Goal: Transaction & Acquisition: Register for event/course

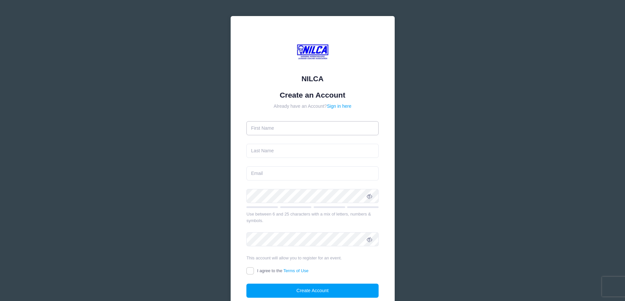
click at [330, 123] on input "text" at bounding box center [312, 128] width 132 height 14
type input "John"
type input "[PERSON_NAME]"
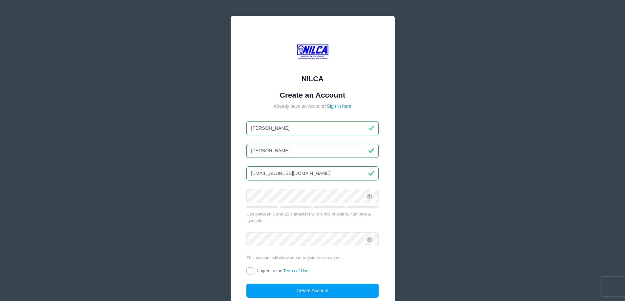
type input "[EMAIL_ADDRESS][DOMAIN_NAME]"
click at [370, 193] on span at bounding box center [369, 196] width 11 height 11
click at [369, 196] on icon at bounding box center [369, 196] width 5 height 5
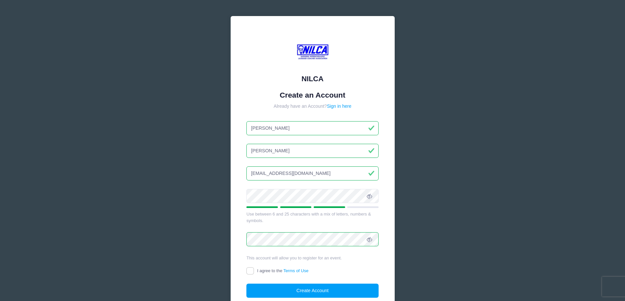
scroll to position [55, 0]
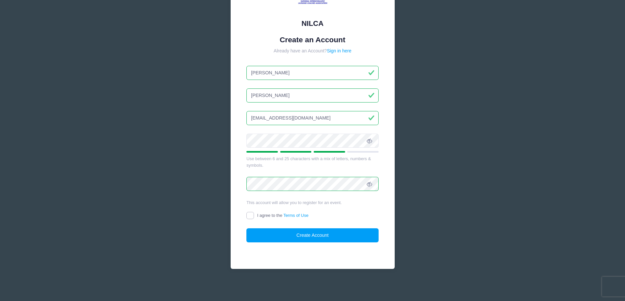
drag, startPoint x: 251, startPoint y: 214, endPoint x: 256, endPoint y: 218, distance: 7.0
click at [251, 214] on input "I agree to the Terms of Use" at bounding box center [250, 216] width 8 height 8
checkbox input "true"
click at [287, 234] on button "Create Account" at bounding box center [312, 236] width 132 height 14
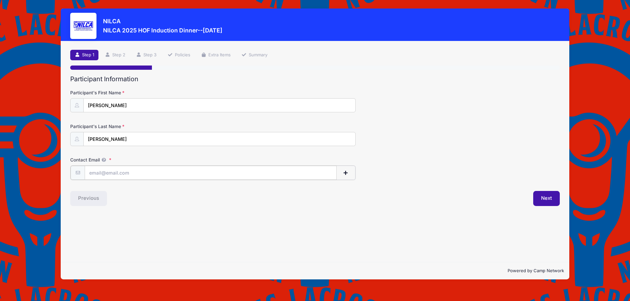
click at [118, 174] on input "Contact Email" at bounding box center [211, 173] width 252 height 14
drag, startPoint x: 126, startPoint y: 172, endPoint x: 106, endPoint y: 172, distance: 19.7
click at [106, 172] on input "[EMAIL_ADDRESS][DOMAIN_NAME]" at bounding box center [211, 173] width 252 height 14
type input "jmoore@marwoodgroup.com"
click at [104, 160] on icon at bounding box center [103, 160] width 5 height 4
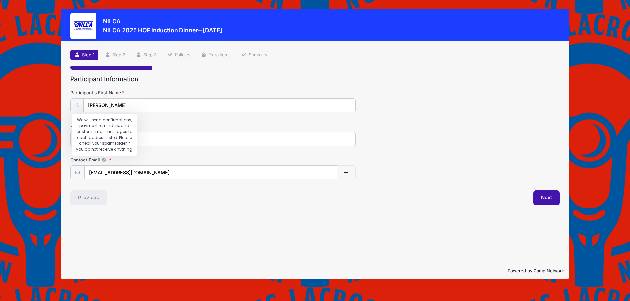
click at [104, 166] on input "jmoore@marwoodgroup.com" at bounding box center [210, 173] width 253 height 14
click at [343, 175] on span "button" at bounding box center [346, 173] width 6 height 5
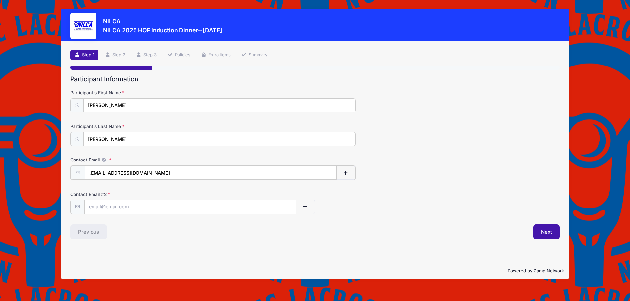
drag, startPoint x: 162, startPoint y: 171, endPoint x: 50, endPoint y: 180, distance: 112.2
click at [50, 180] on div "NILCA NILCA 2025 HOF Induction Dinner--October 18, 2025 Exit Step 1 /7 Step 1 S…" at bounding box center [315, 144] width 610 height 288
click at [121, 207] on input "text" at bounding box center [190, 207] width 211 height 14
paste input "jmoore@marwoodgroup.com"
type input "jmoore@marwoodgroup.com"
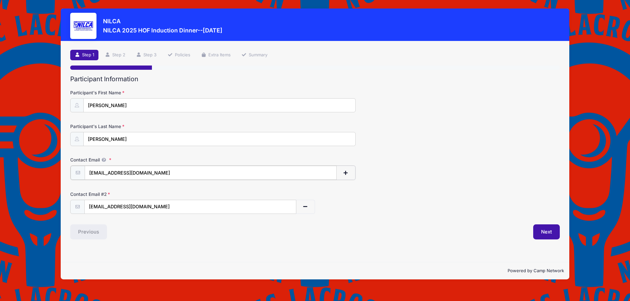
click at [105, 174] on input "jmoore@marwoodgroup.com" at bounding box center [211, 173] width 252 height 14
type input "jmoorepersonal@marwoodgroup.com"
drag, startPoint x: 182, startPoint y: 242, endPoint x: 262, endPoint y: 260, distance: 82.4
click at [177, 241] on div "Step 1 /7 Step 1 Step 2 Step 3 Policies Extra Items Summary Participant Informa…" at bounding box center [315, 151] width 508 height 221
click at [550, 230] on button "Next" at bounding box center [546, 231] width 27 height 15
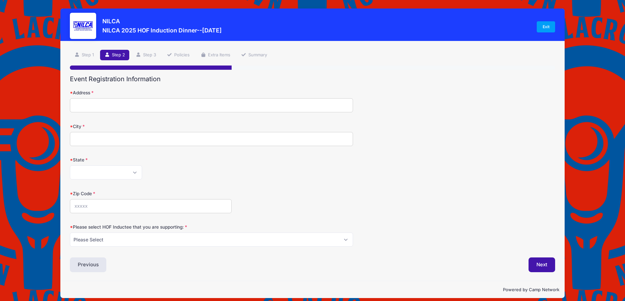
click at [123, 103] on input "Address" at bounding box center [211, 105] width 283 height 14
type input "448 River Road"
type input "Saint James"
click at [101, 177] on select "Alabama Alaska American Samoa Arizona Arkansas Armed Forces Africa Armed Forces…" at bounding box center [106, 173] width 72 height 14
select select "NY"
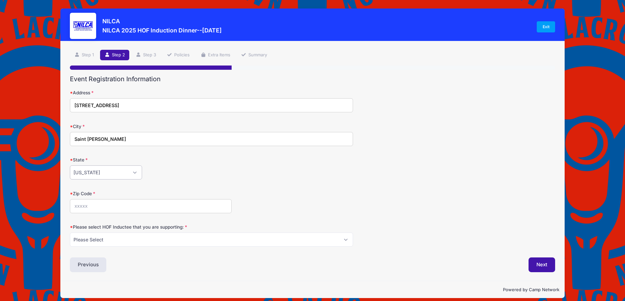
click at [70, 166] on select "Alabama Alaska American Samoa Arizona Arkansas Armed Forces Africa Armed Forces…" at bounding box center [106, 173] width 72 height 14
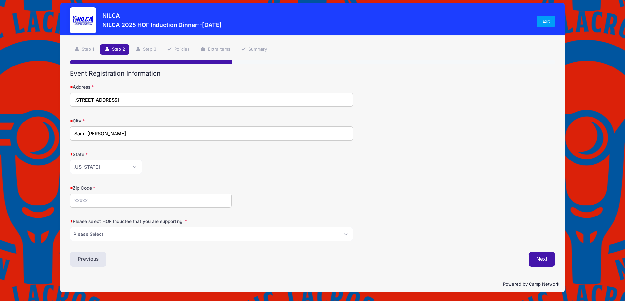
click at [108, 205] on input "Zip Code" at bounding box center [151, 201] width 162 height 14
type input "11780"
click at [115, 231] on select "Please Select Dennis Bonn Charlie Burch Mike Delia Steve Finnell Bryan Kelly Ke…" at bounding box center [211, 234] width 283 height 14
select select "Bryan Kelly"
click at [70, 227] on select "Please Select Dennis Bonn Charlie Burch Mike Delia Steve Finnell Bryan Kelly Ke…" at bounding box center [211, 234] width 283 height 14
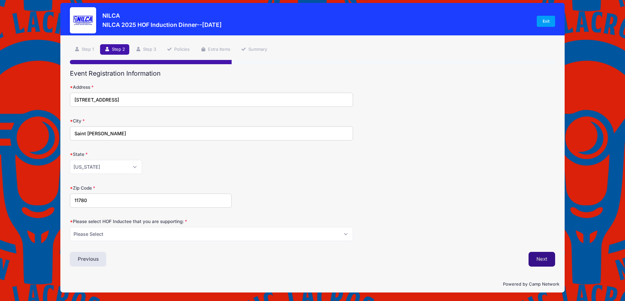
click at [542, 262] on button "Next" at bounding box center [541, 259] width 27 height 15
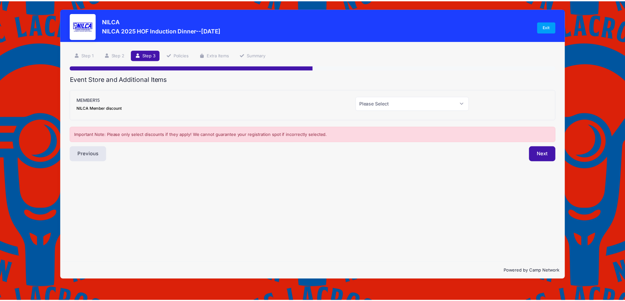
scroll to position [0, 0]
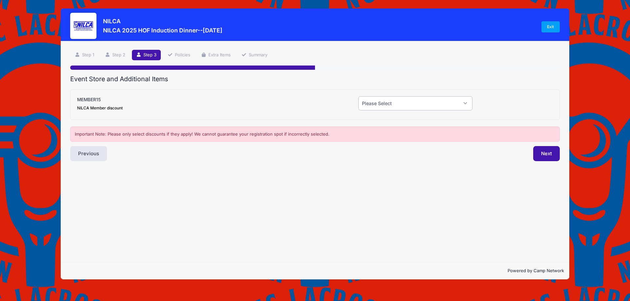
click at [436, 106] on select "Please Select Yes (-$15.00) No" at bounding box center [415, 103] width 114 height 14
select select "0"
click at [358, 96] on select "Please Select Yes (-$15.00) No" at bounding box center [415, 103] width 114 height 14
click at [538, 151] on button "Next" at bounding box center [546, 153] width 27 height 15
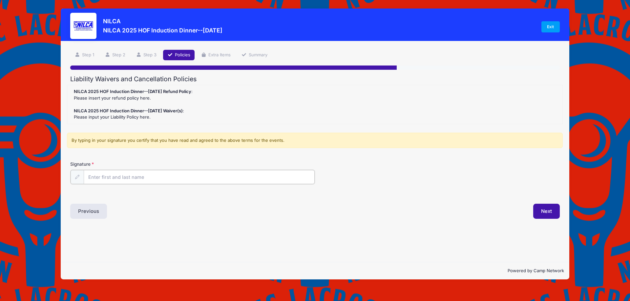
click at [145, 177] on input "Signature" at bounding box center [199, 177] width 231 height 14
type input "John Moore"
click at [540, 208] on button "Next" at bounding box center [546, 210] width 27 height 15
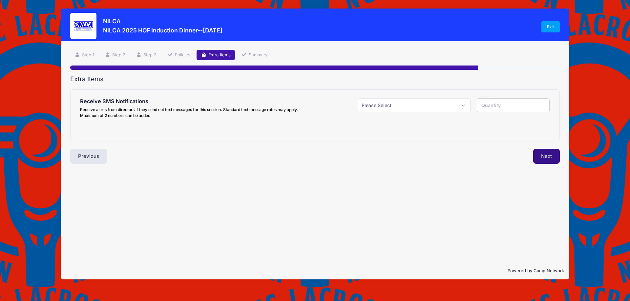
click at [553, 155] on button "Next" at bounding box center [546, 156] width 27 height 15
click at [442, 105] on select "Please Select Yes ($0.00) No" at bounding box center [414, 105] width 112 height 14
select select "0"
click at [358, 98] on select "Please Select Yes ($0.00) No" at bounding box center [414, 105] width 112 height 14
type input "0"
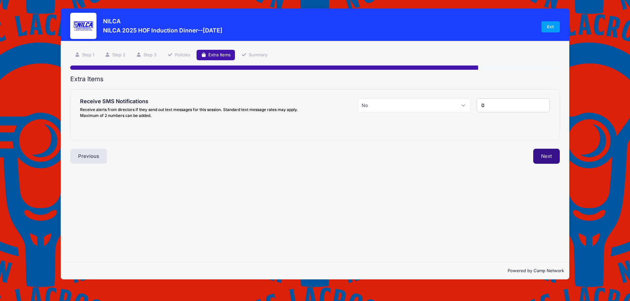
click at [541, 153] on button "Next" at bounding box center [546, 156] width 27 height 15
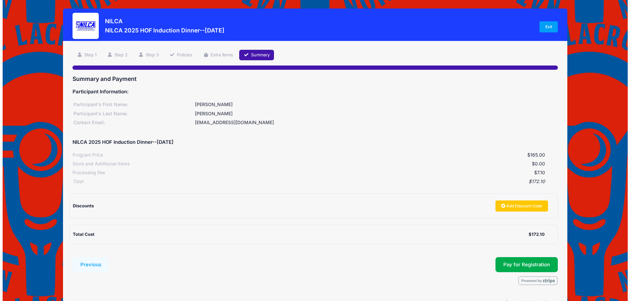
scroll to position [18, 0]
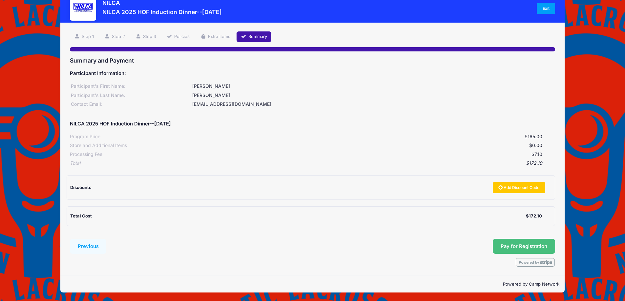
click at [522, 241] on button "Pay for Registration" at bounding box center [524, 246] width 62 height 15
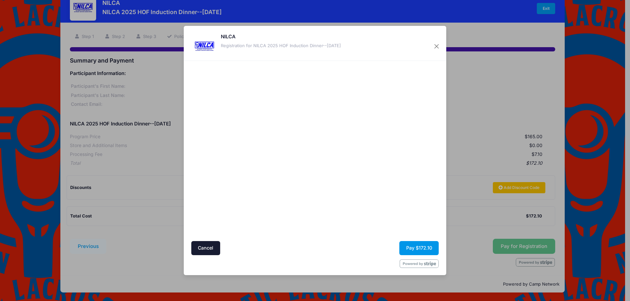
click at [409, 247] on button "Pay $172.10" at bounding box center [418, 248] width 39 height 14
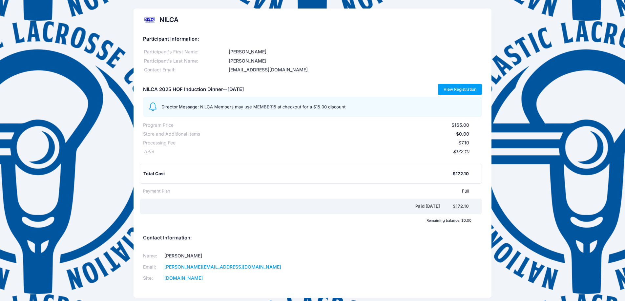
click at [458, 94] on link "View Registration" at bounding box center [460, 89] width 44 height 11
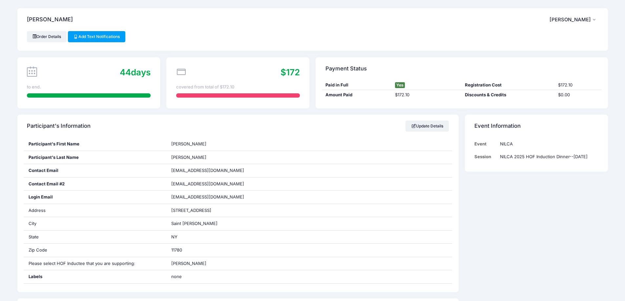
click at [586, 16] on button "JM John Moore" at bounding box center [573, 19] width 49 height 15
click at [554, 36] on link "My Account" at bounding box center [557, 37] width 76 height 12
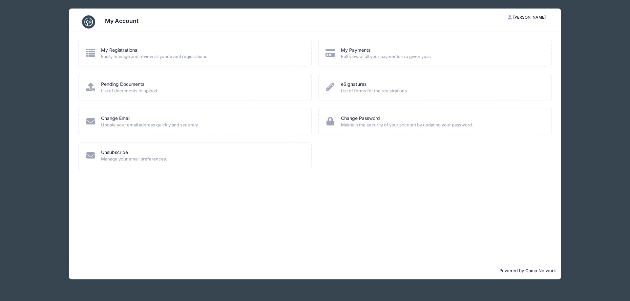
click at [523, 18] on span "[PERSON_NAME]" at bounding box center [529, 17] width 32 height 5
click at [496, 51] on link "Logout" at bounding box center [511, 50] width 76 height 12
